Goal: Task Accomplishment & Management: Manage account settings

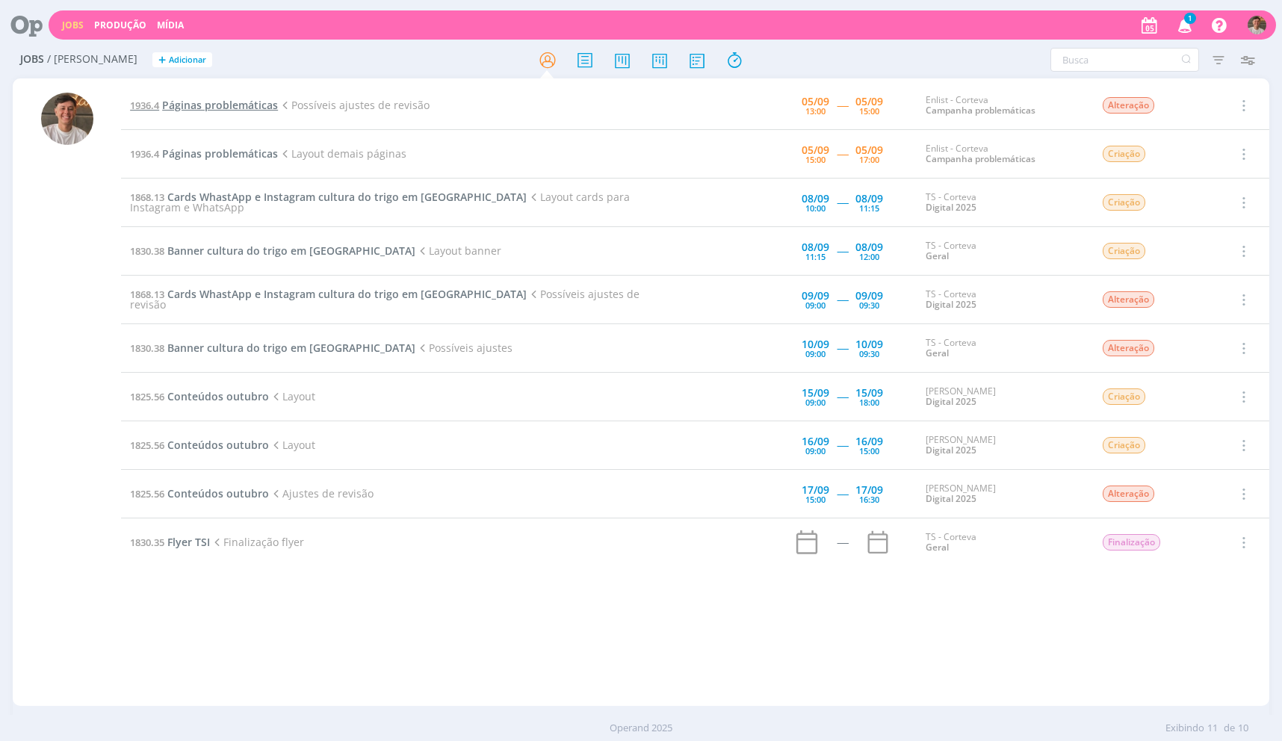
click at [250, 108] on span "Páginas problemáticas" at bounding box center [220, 105] width 116 height 14
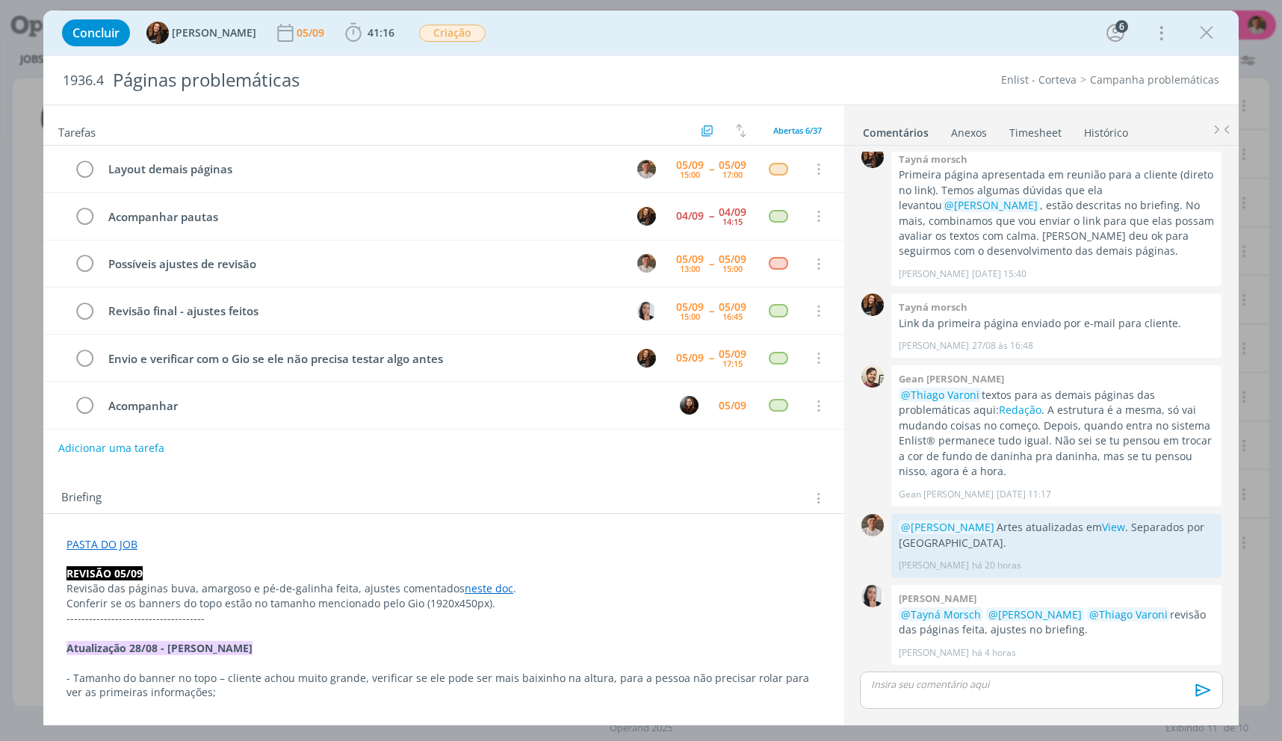
scroll to position [7, 0]
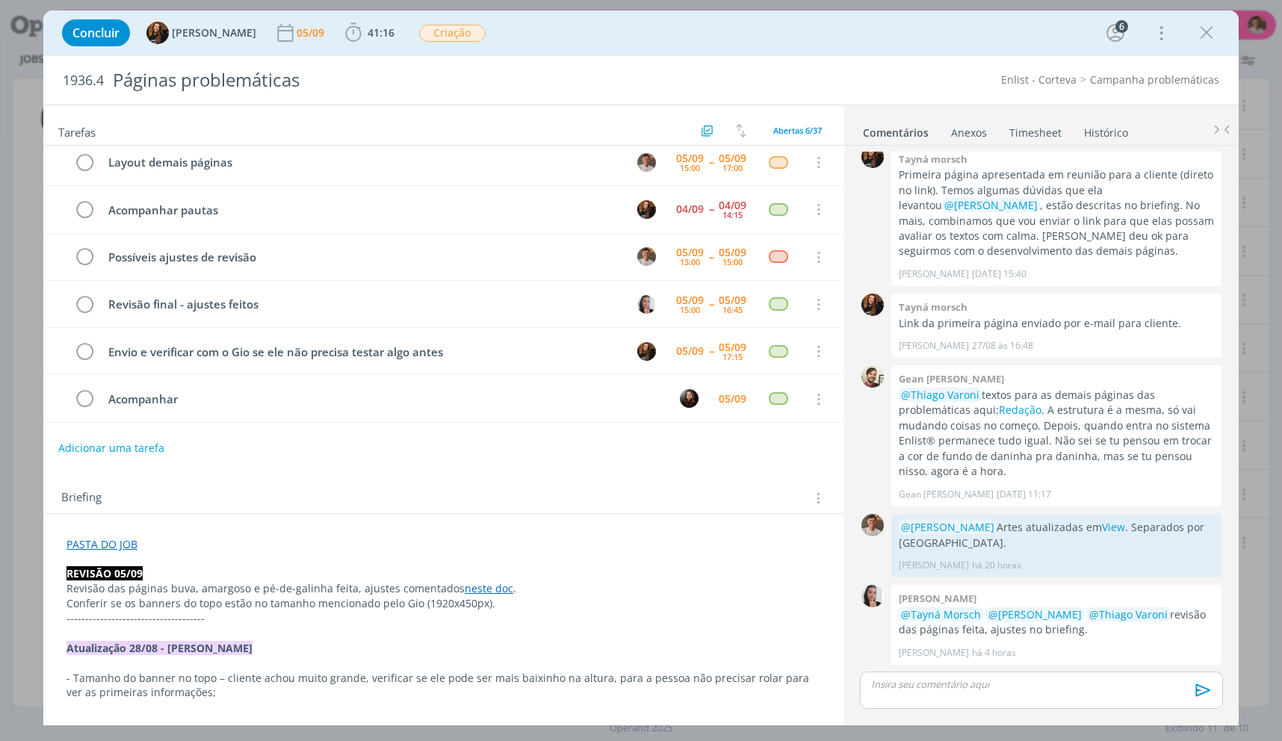
click at [687, 457] on div "Adicionar uma tarefa" at bounding box center [443, 448] width 801 height 27
drag, startPoint x: 197, startPoint y: 592, endPoint x: 492, endPoint y: 584, distance: 296.0
click at [492, 584] on p "Revisão das páginas buva, amargoso e pé-de-galinha feita, ajustes comentados ne…" at bounding box center [444, 588] width 755 height 15
click at [492, 584] on link "neste doc" at bounding box center [490, 589] width 49 height 14
click at [494, 549] on p "PASTA DO JOB" at bounding box center [443, 545] width 753 height 15
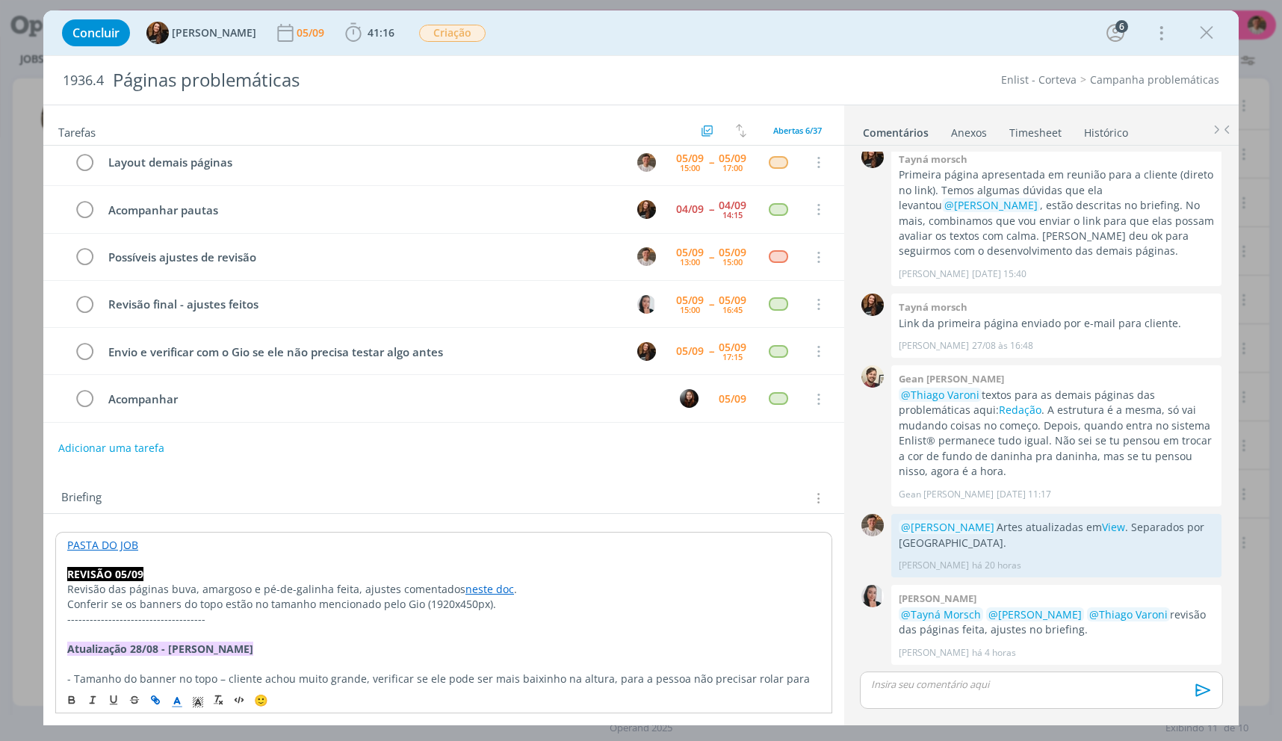
click at [466, 593] on link "neste doc" at bounding box center [490, 589] width 49 height 14
click at [467, 618] on link "[URL][DOMAIN_NAME]" at bounding box center [432, 617] width 113 height 19
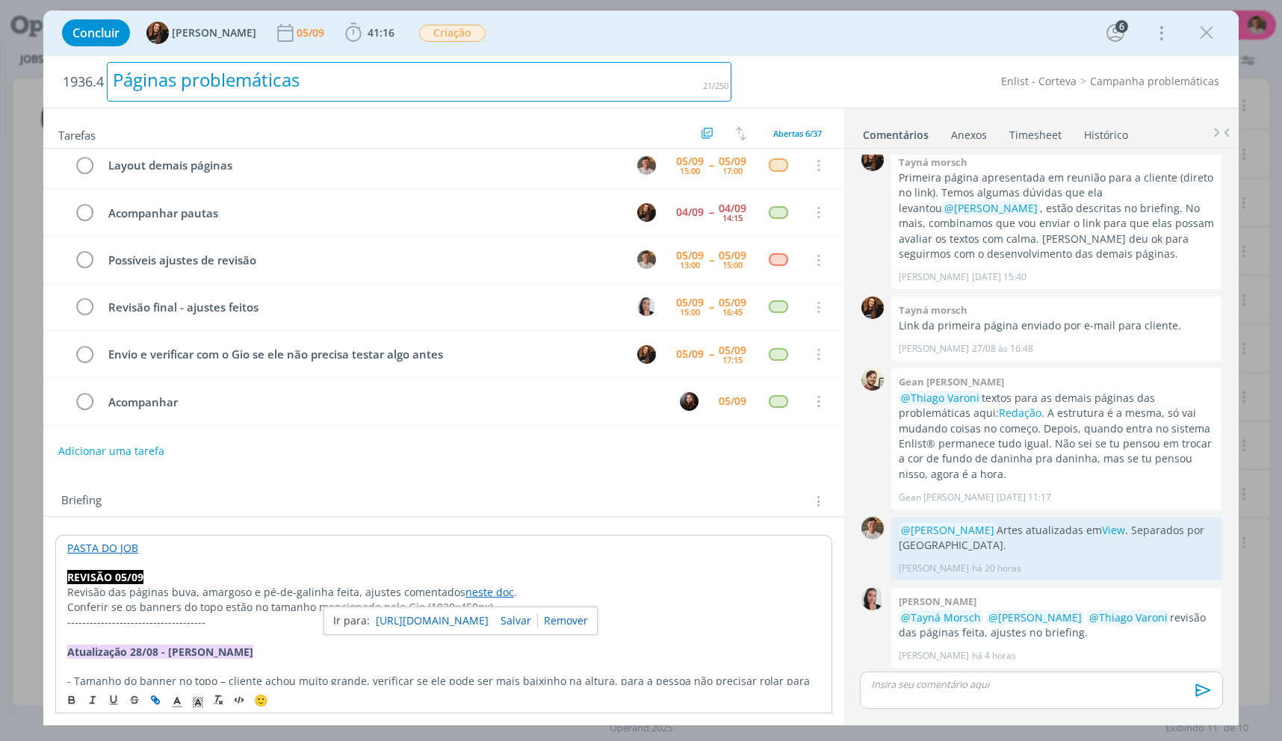
click at [370, 57] on h2 "1936.4 Páginas problemáticas" at bounding box center [397, 82] width 669 height 52
click at [368, 31] on span "41:16" at bounding box center [381, 32] width 27 height 14
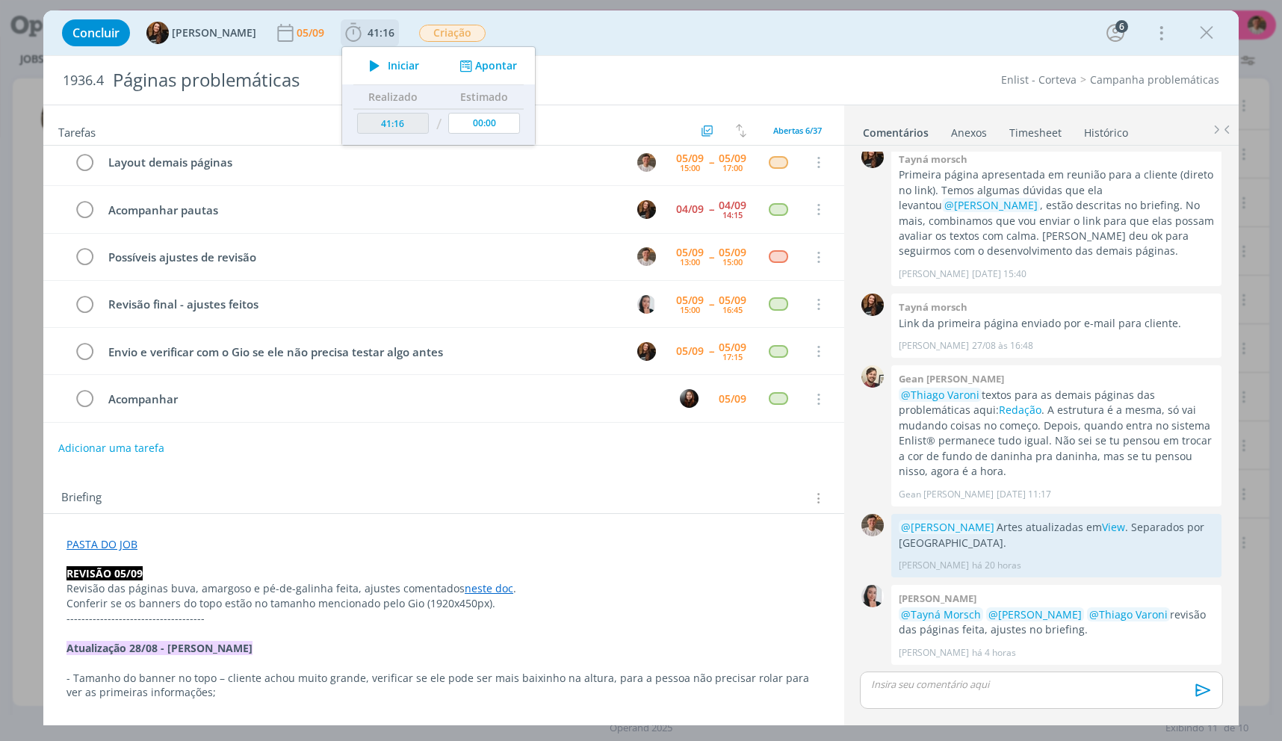
click at [388, 61] on span "Iniciar" at bounding box center [403, 66] width 31 height 10
click at [578, 29] on div "Concluir Tayná Morsch 05/09 41:16 Iniciar Apontar Data * [DATE] Horas * 00:00 T…" at bounding box center [641, 33] width 1173 height 36
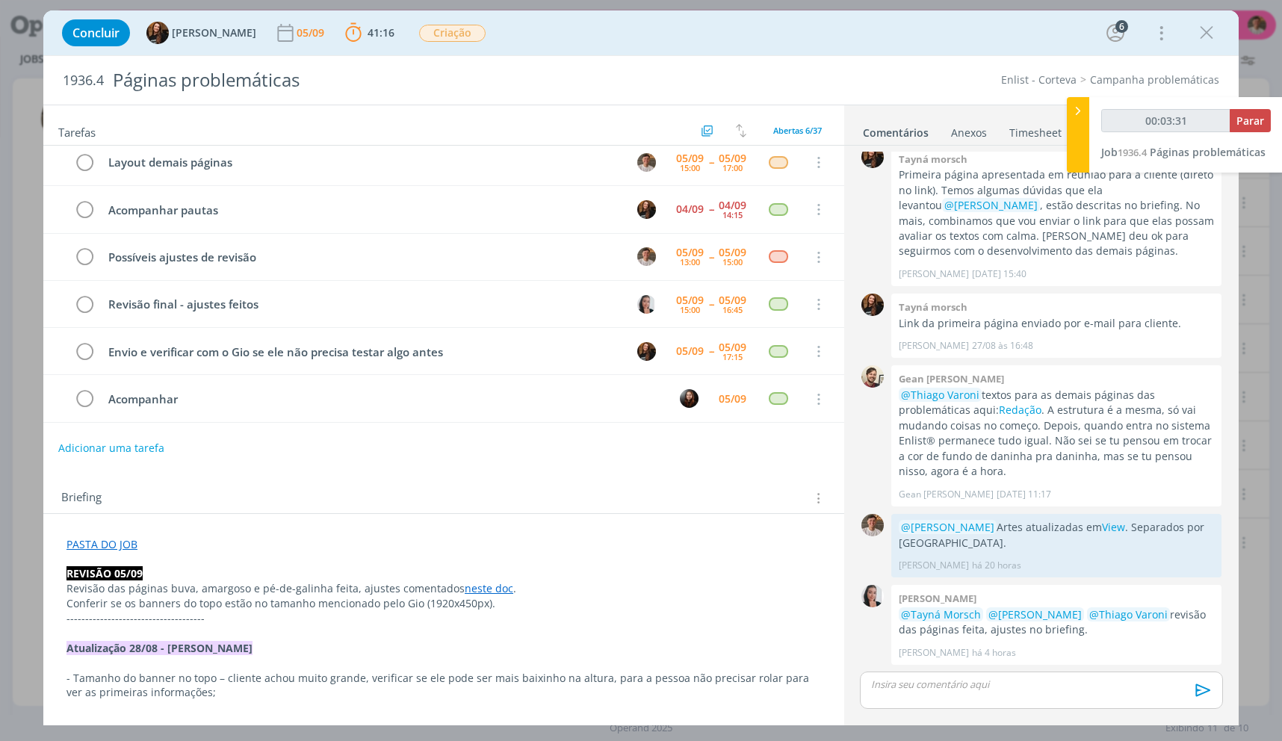
click at [577, 635] on p "dialog" at bounding box center [444, 633] width 755 height 15
drag, startPoint x: 208, startPoint y: 581, endPoint x: 529, endPoint y: 596, distance: 320.9
click at [529, 596] on p "Revisão das páginas buva, amargoso e pé-de-galinha feita, ajustes comentados ne…" at bounding box center [443, 589] width 753 height 15
drag, startPoint x: 529, startPoint y: 596, endPoint x: 202, endPoint y: 568, distance: 327.8
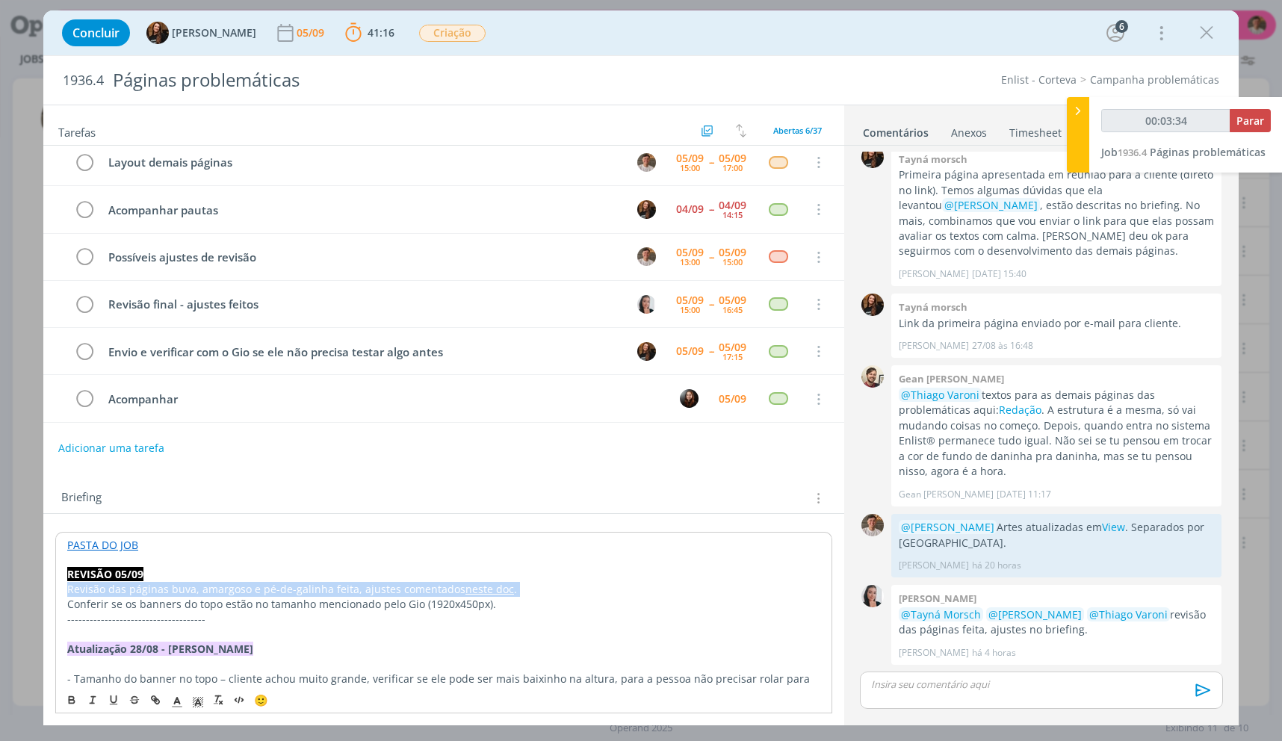
click at [111, 557] on p "dialog" at bounding box center [443, 560] width 753 height 15
drag, startPoint x: 612, startPoint y: 560, endPoint x: 805, endPoint y: 522, distance: 196.5
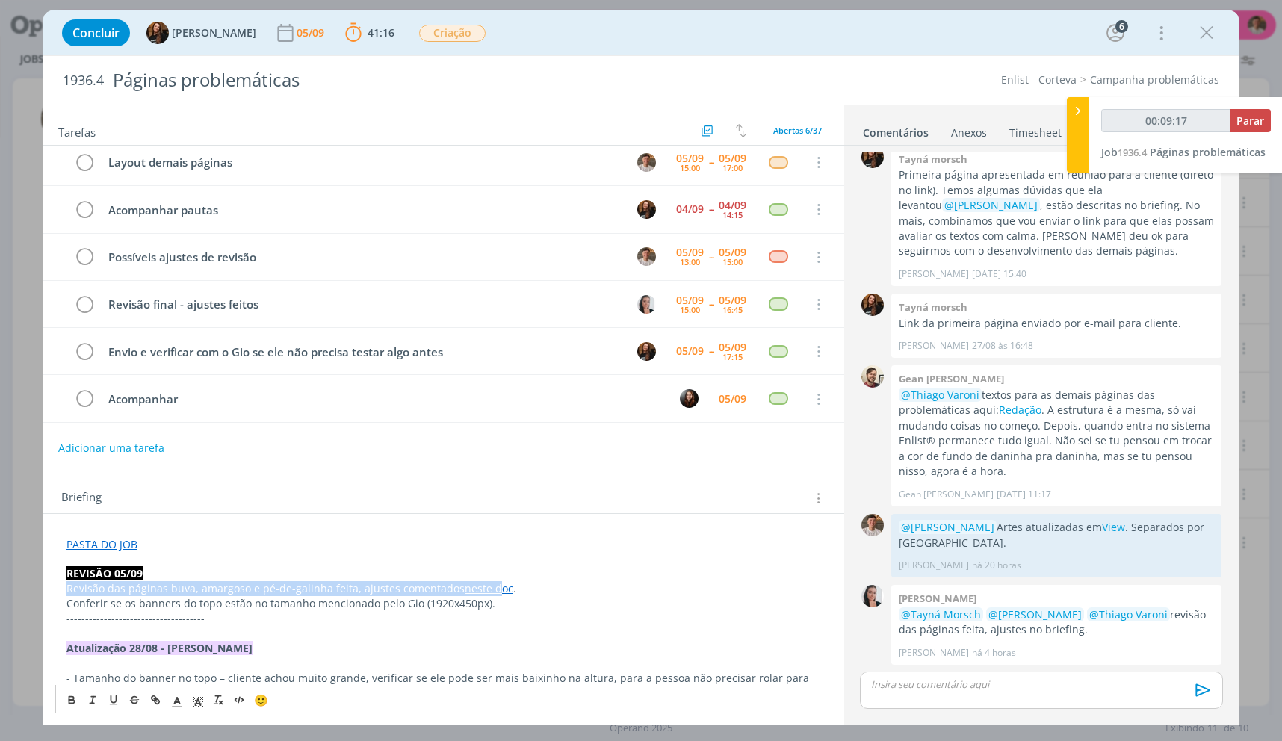
drag, startPoint x: 487, startPoint y: 591, endPoint x: 496, endPoint y: 610, distance: 21.4
click at [486, 591] on link "neste doc" at bounding box center [489, 588] width 49 height 14
click at [480, 590] on link "neste doc" at bounding box center [489, 588] width 49 height 14
click at [498, 587] on link "neste doc" at bounding box center [489, 588] width 49 height 14
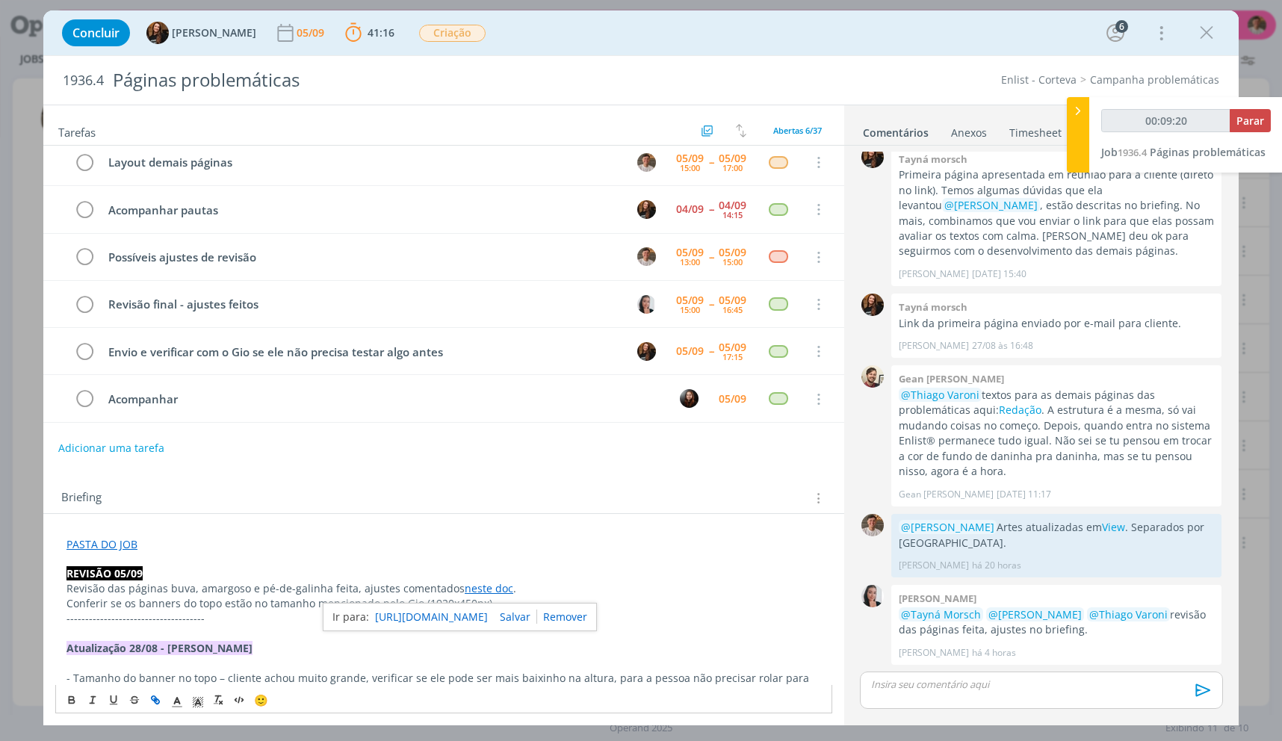
click at [488, 613] on link "[URL][DOMAIN_NAME]" at bounding box center [431, 616] width 113 height 19
type input "00:39:20"
